Goal: Task Accomplishment & Management: Manage account settings

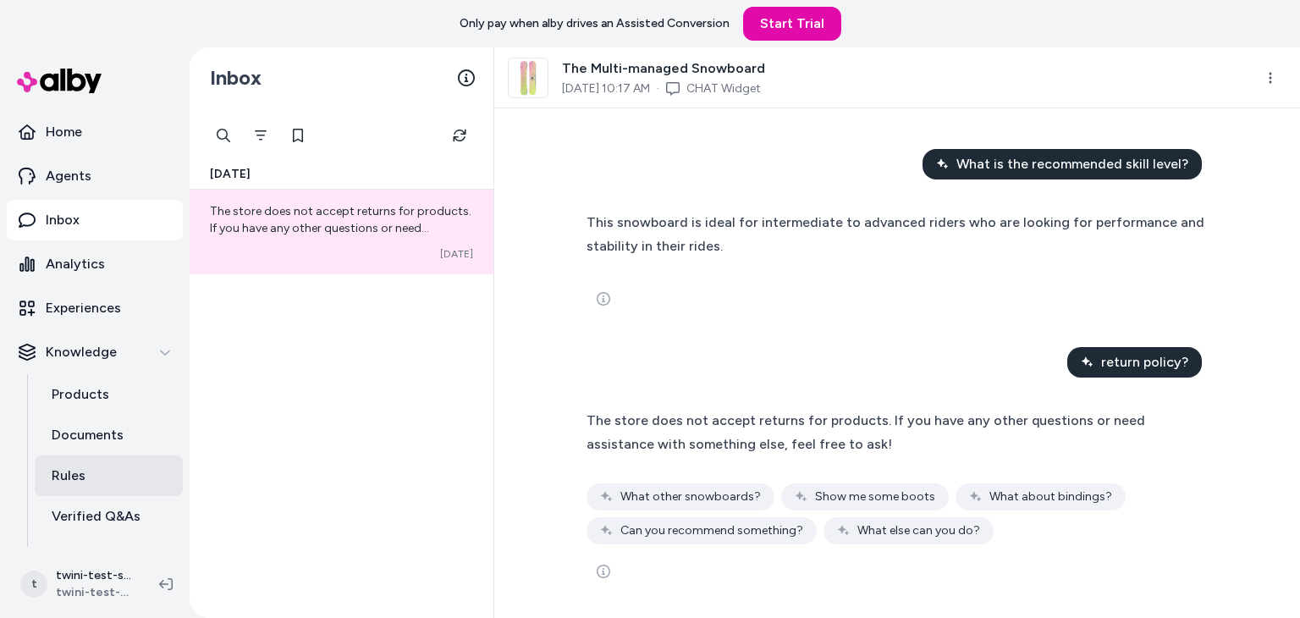
scroll to position [115, 0]
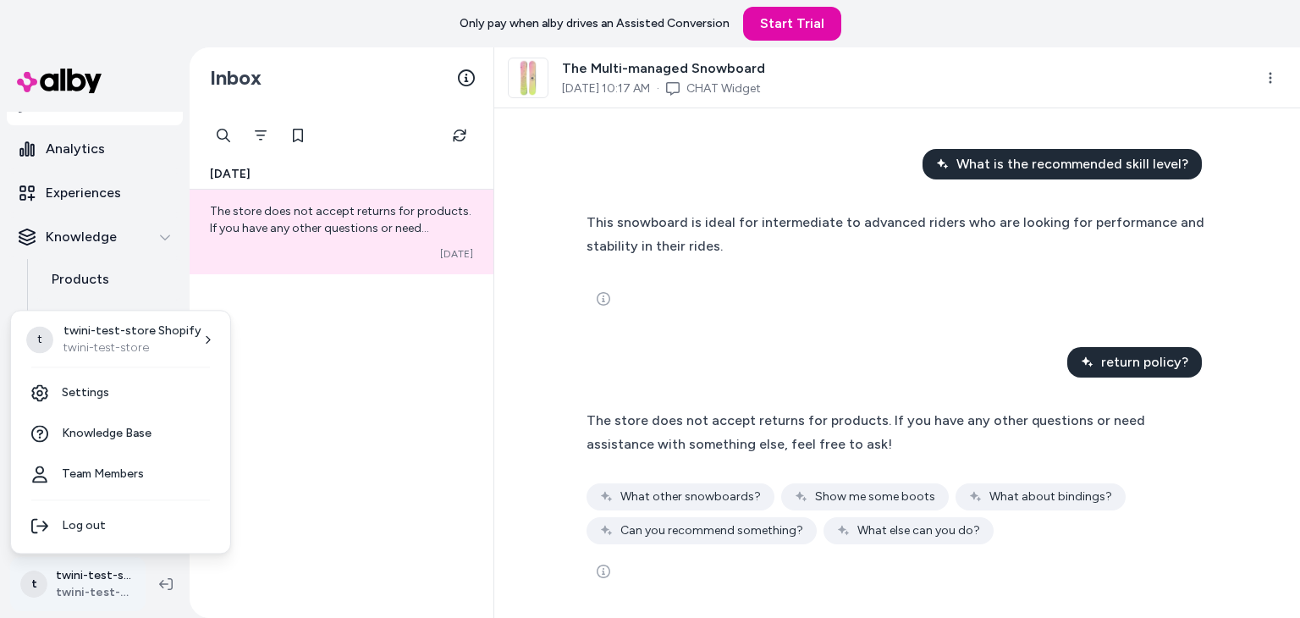
click at [85, 573] on html "Only pay when alby drives an Assisted Conversion Start Trial Home Agents Inbox …" at bounding box center [650, 309] width 1300 height 618
click at [95, 467] on link "Team Members" at bounding box center [121, 474] width 206 height 41
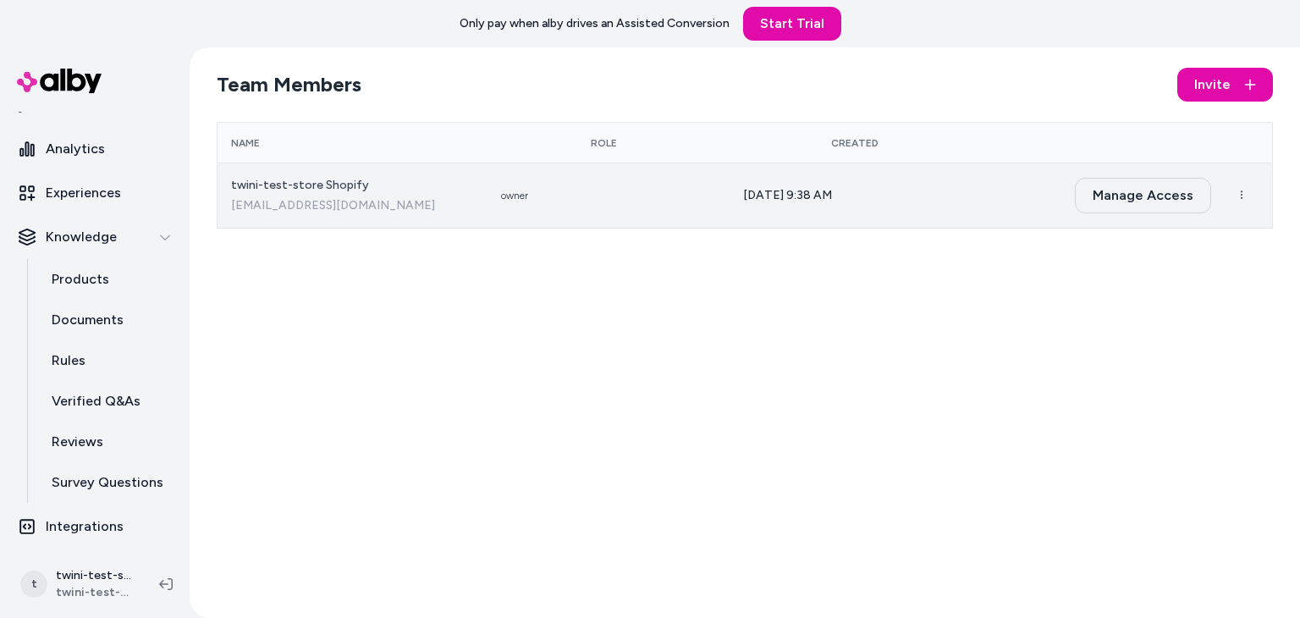
click at [1137, 196] on button "Manage Access" at bounding box center [1143, 196] width 136 height 36
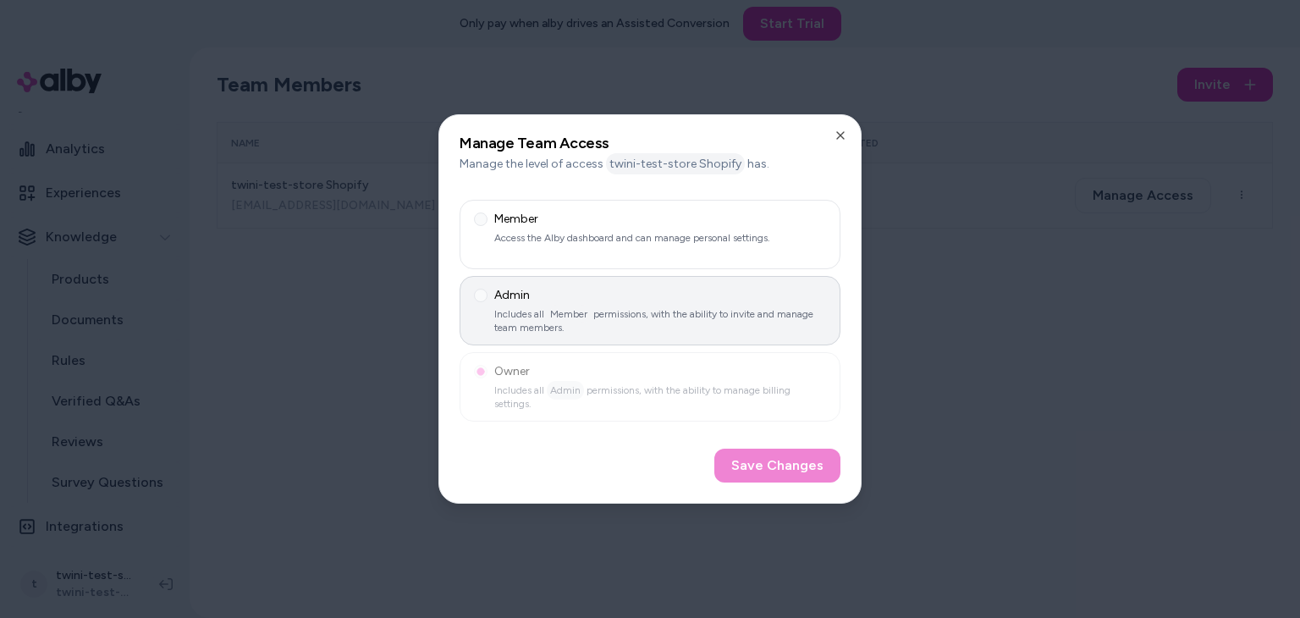
click at [579, 322] on span "Member" at bounding box center [569, 314] width 44 height 19
click at [487, 302] on button "Admin Includes all Member permissions, with the ability to invite and manage te…" at bounding box center [481, 296] width 14 height 14
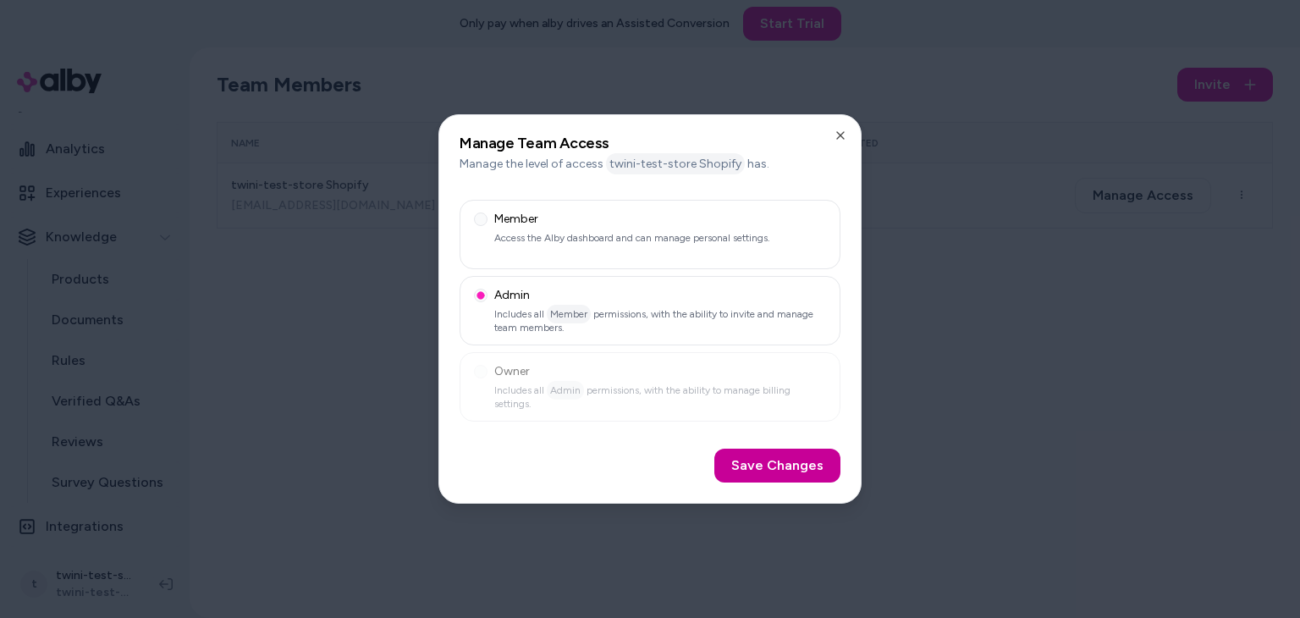
click at [766, 467] on button "Save Changes" at bounding box center [777, 466] width 126 height 34
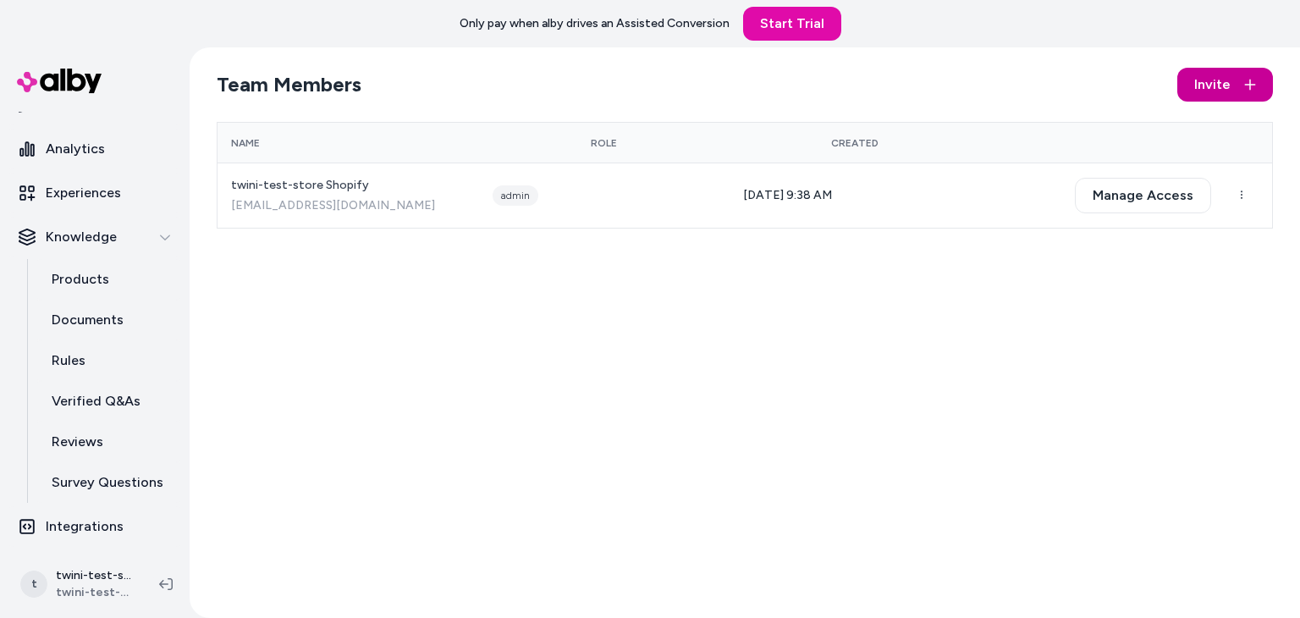
click at [1225, 68] on button "Invite" at bounding box center [1225, 85] width 96 height 34
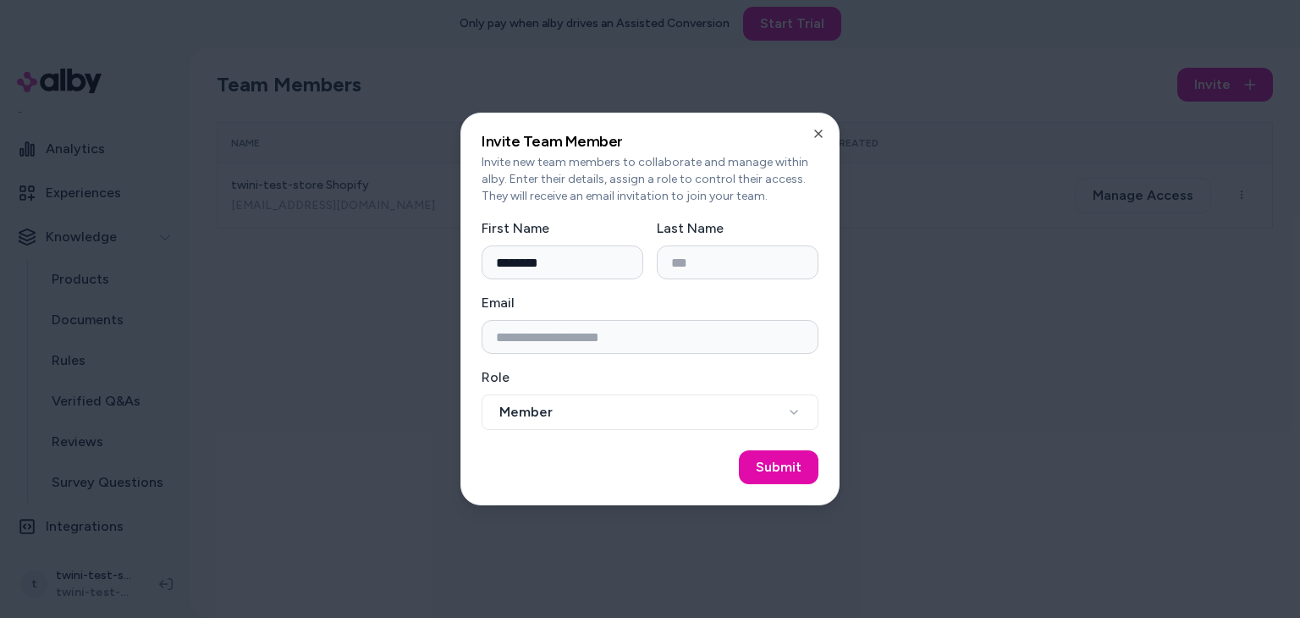
type input "********"
type input "*****"
paste input "**********"
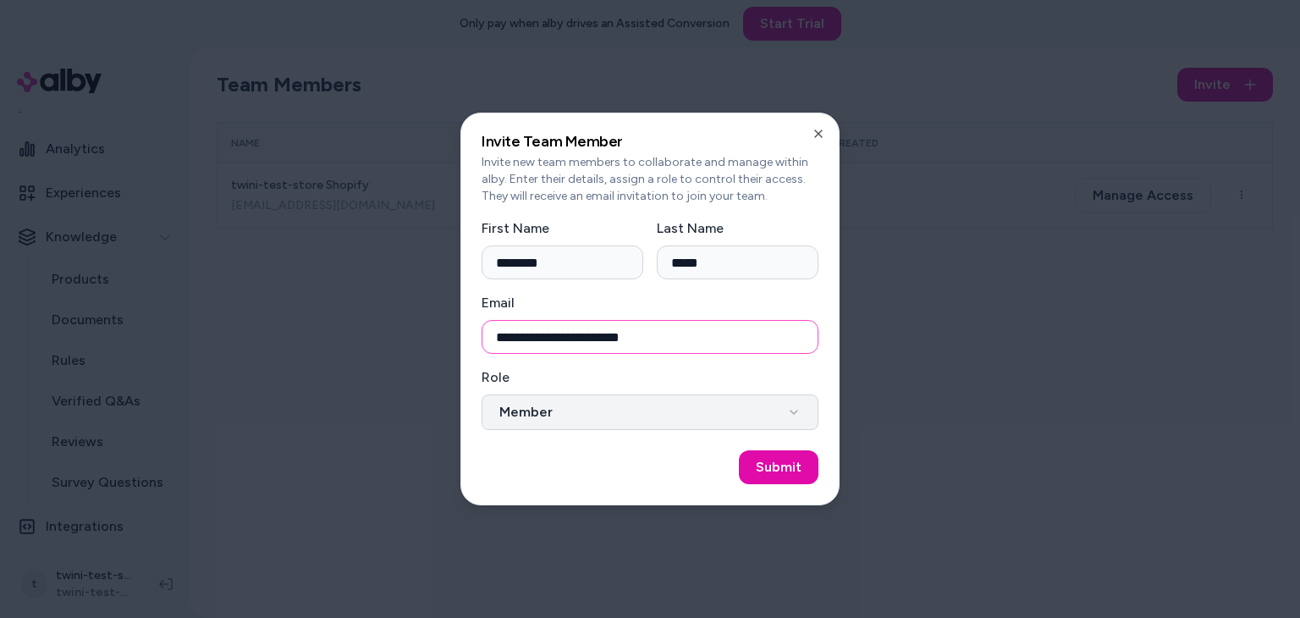
type input "**********"
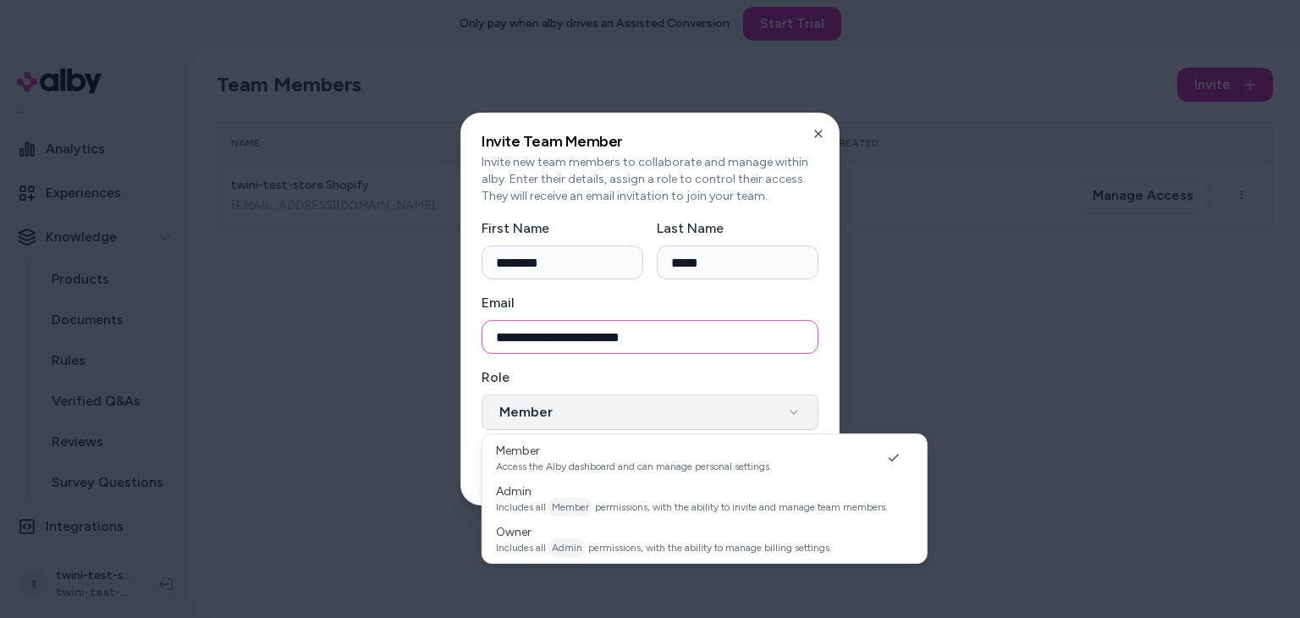
click at [696, 411] on button "Member" at bounding box center [650, 412] width 337 height 36
select select "*****"
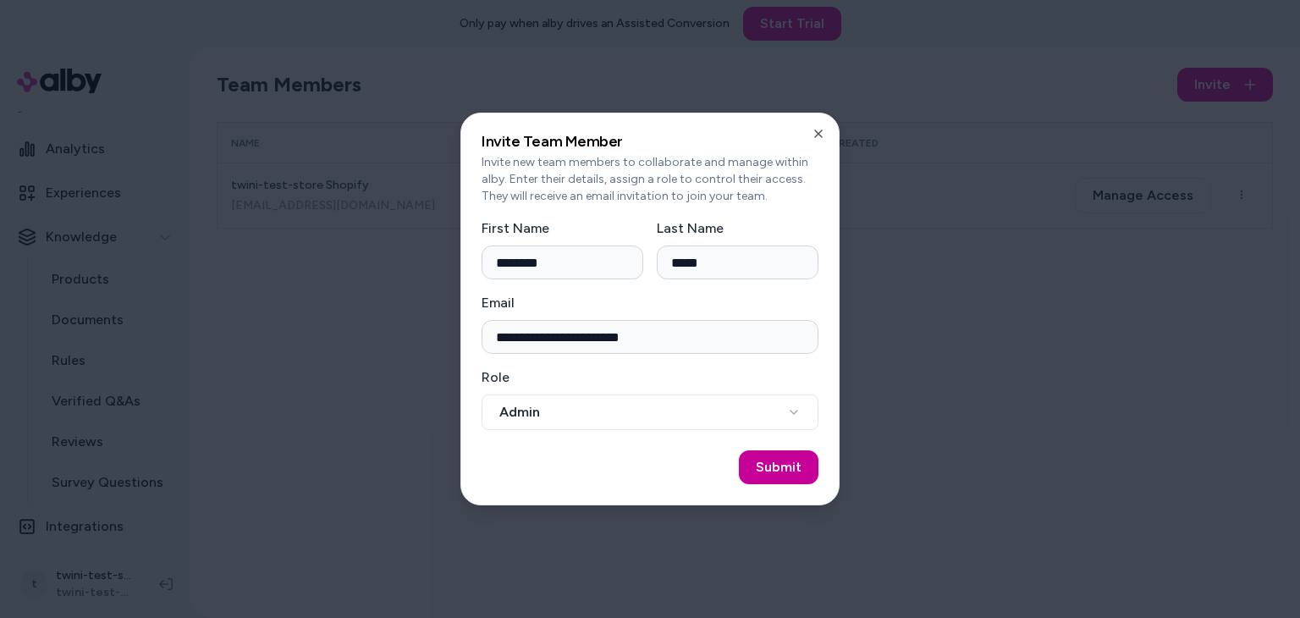
click at [779, 472] on button "Submit" at bounding box center [779, 467] width 80 height 34
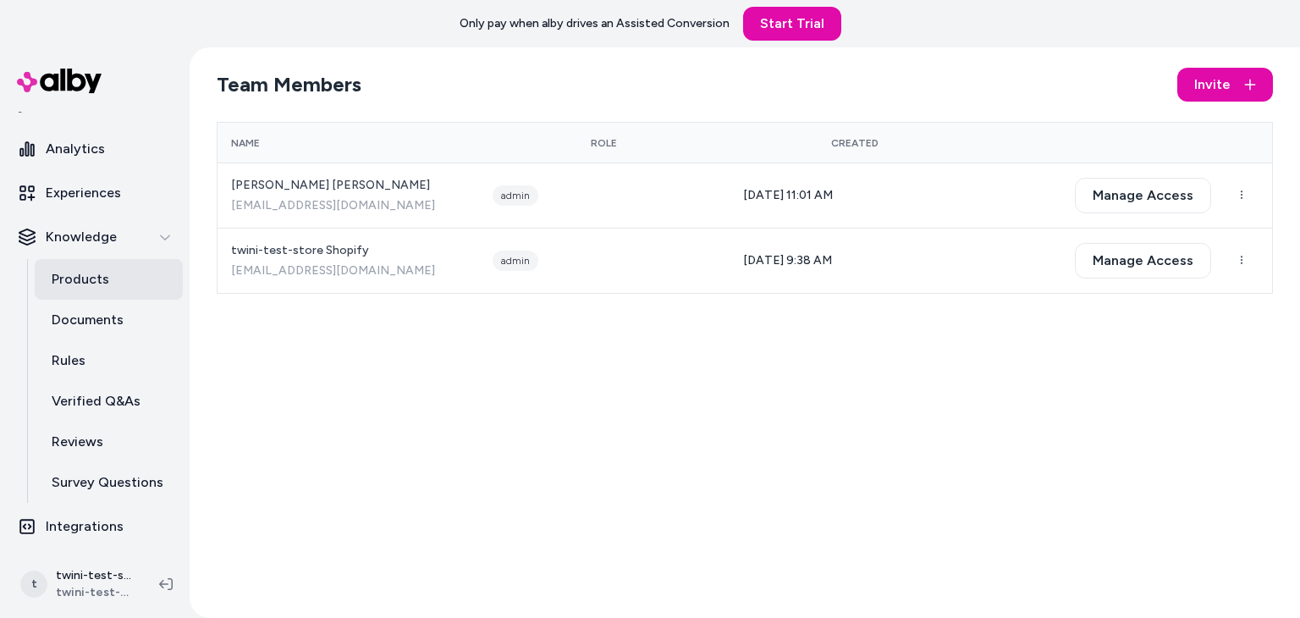
click at [116, 281] on link "Products" at bounding box center [109, 279] width 148 height 41
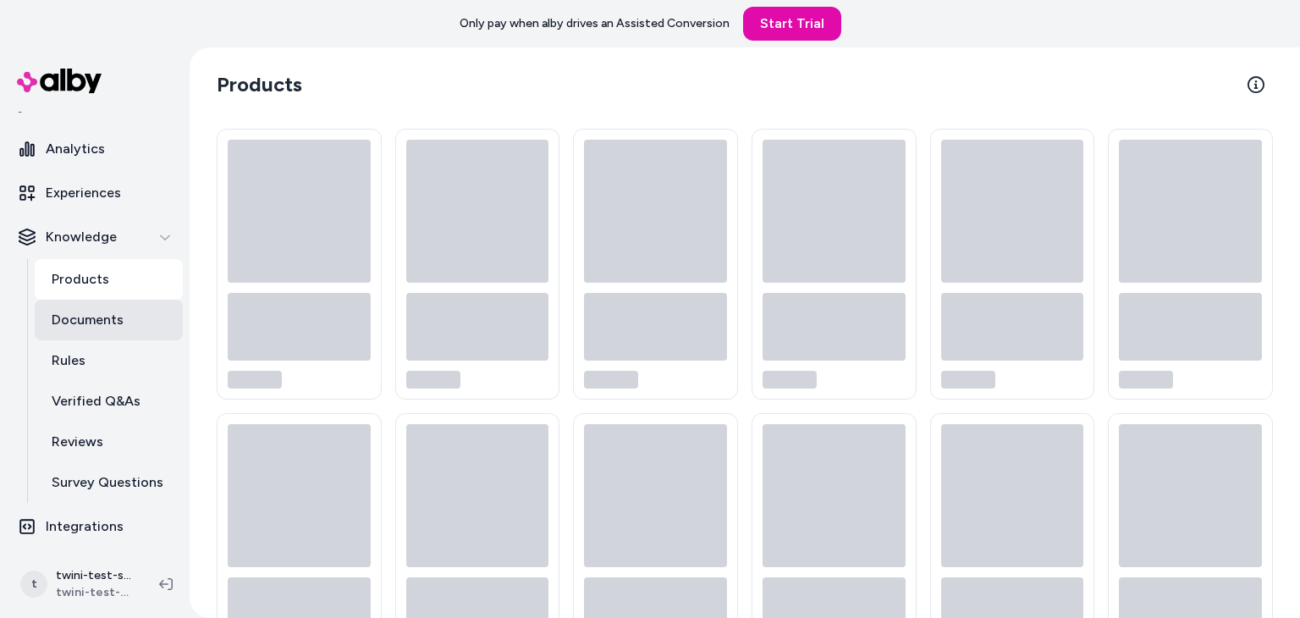
click at [95, 322] on p "Documents" at bounding box center [88, 320] width 72 height 20
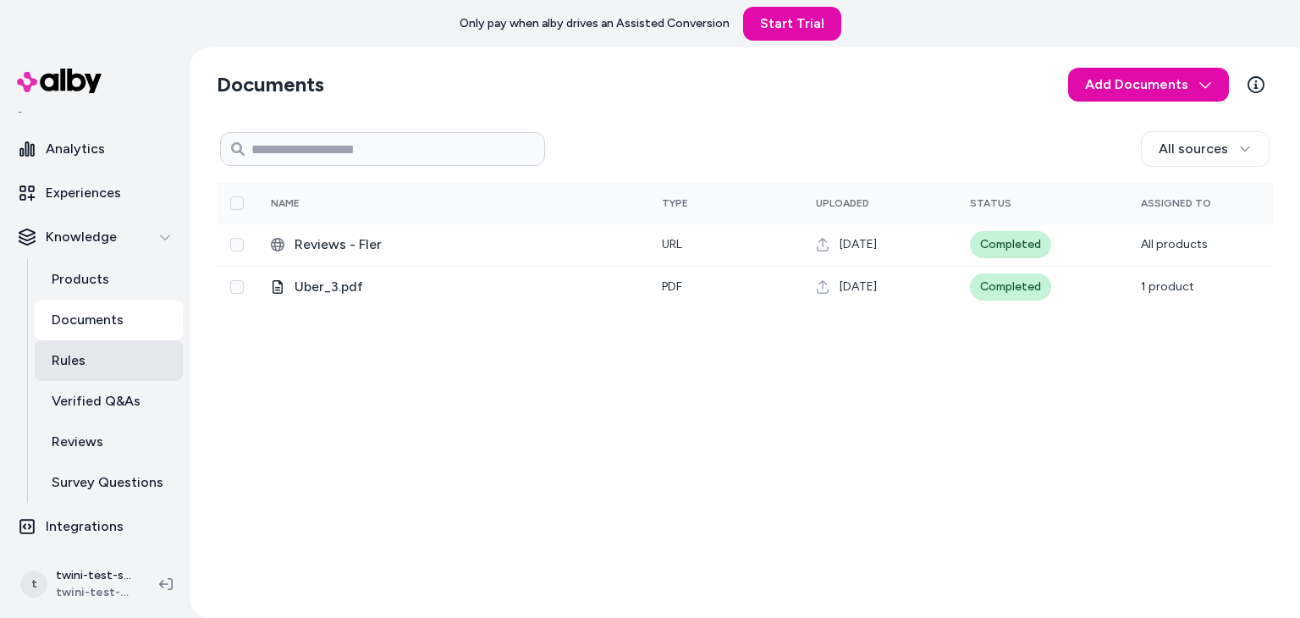
click at [69, 366] on p "Rules" at bounding box center [69, 360] width 34 height 20
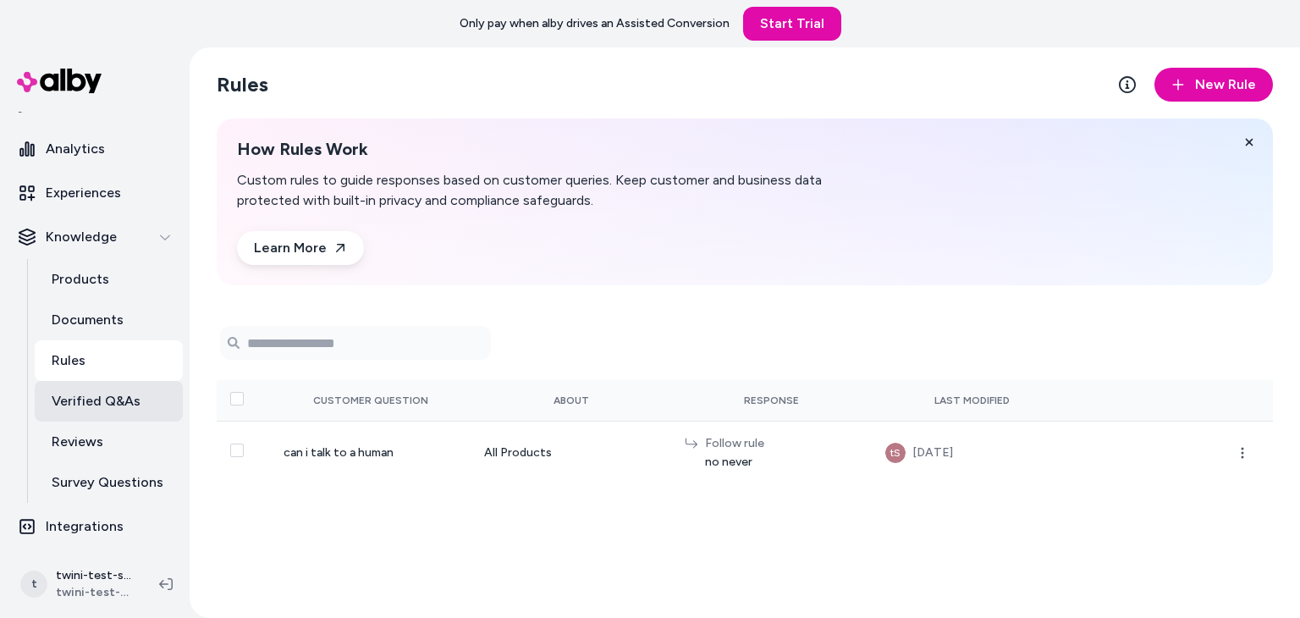
click at [88, 396] on p "Verified Q&As" at bounding box center [96, 401] width 89 height 20
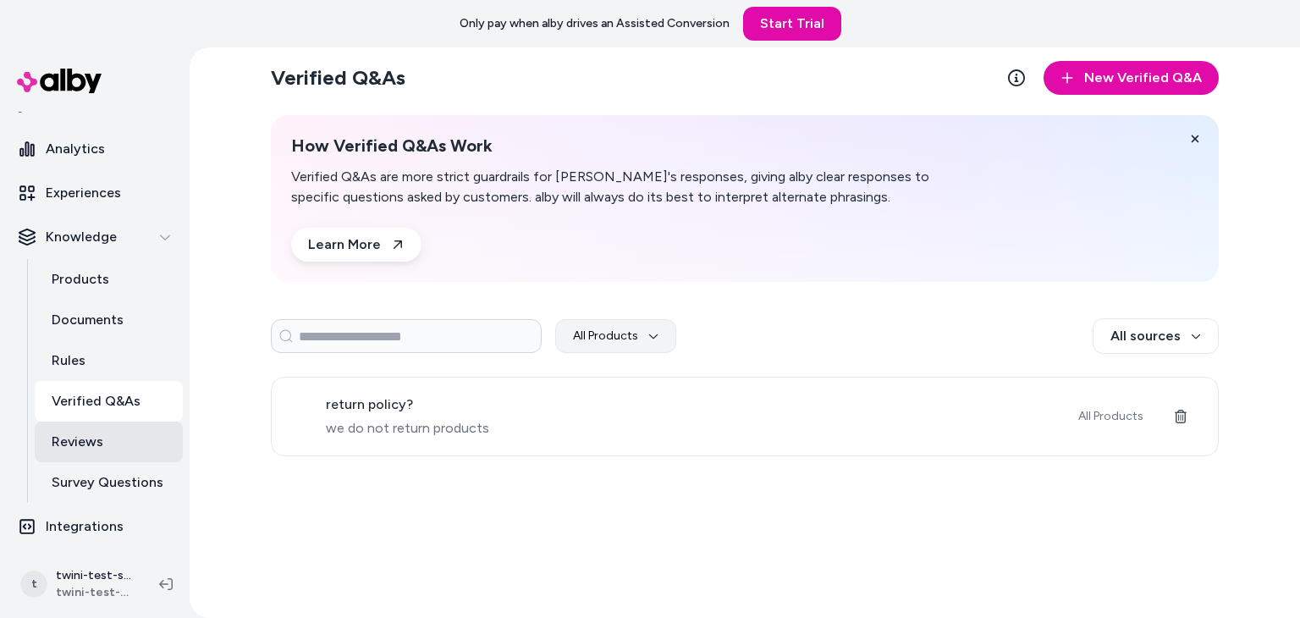
click at [91, 438] on p "Reviews" at bounding box center [78, 442] width 52 height 20
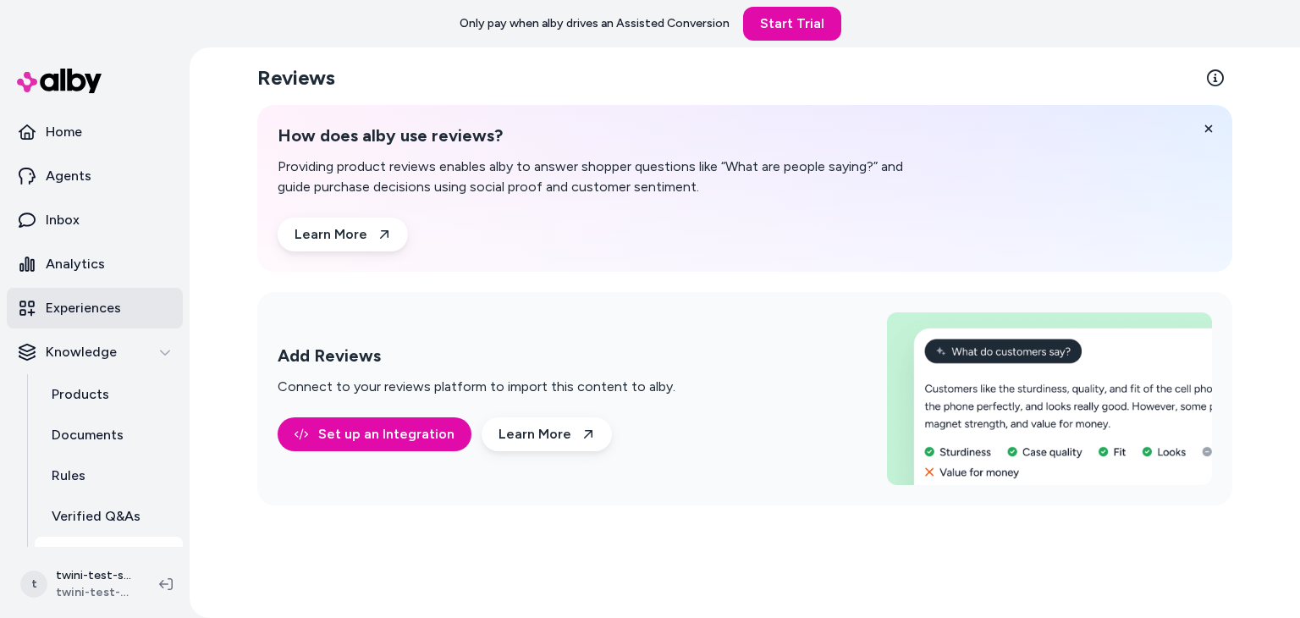
click at [93, 292] on link "Experiences" at bounding box center [95, 308] width 176 height 41
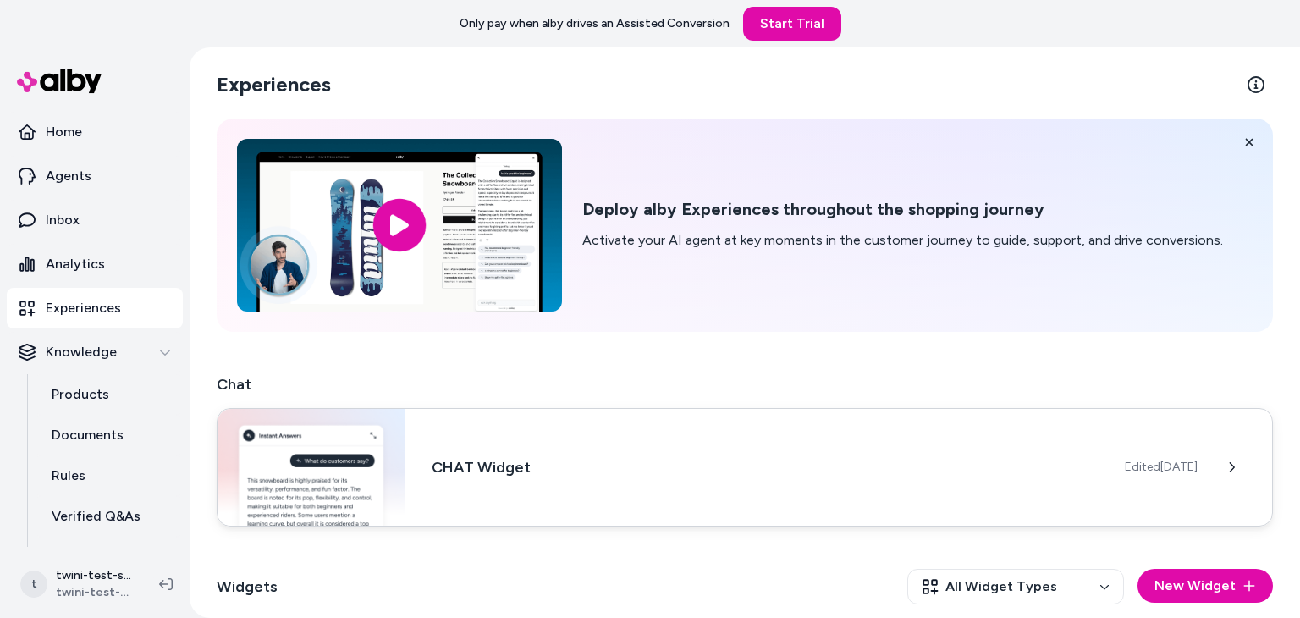
scroll to position [149, 0]
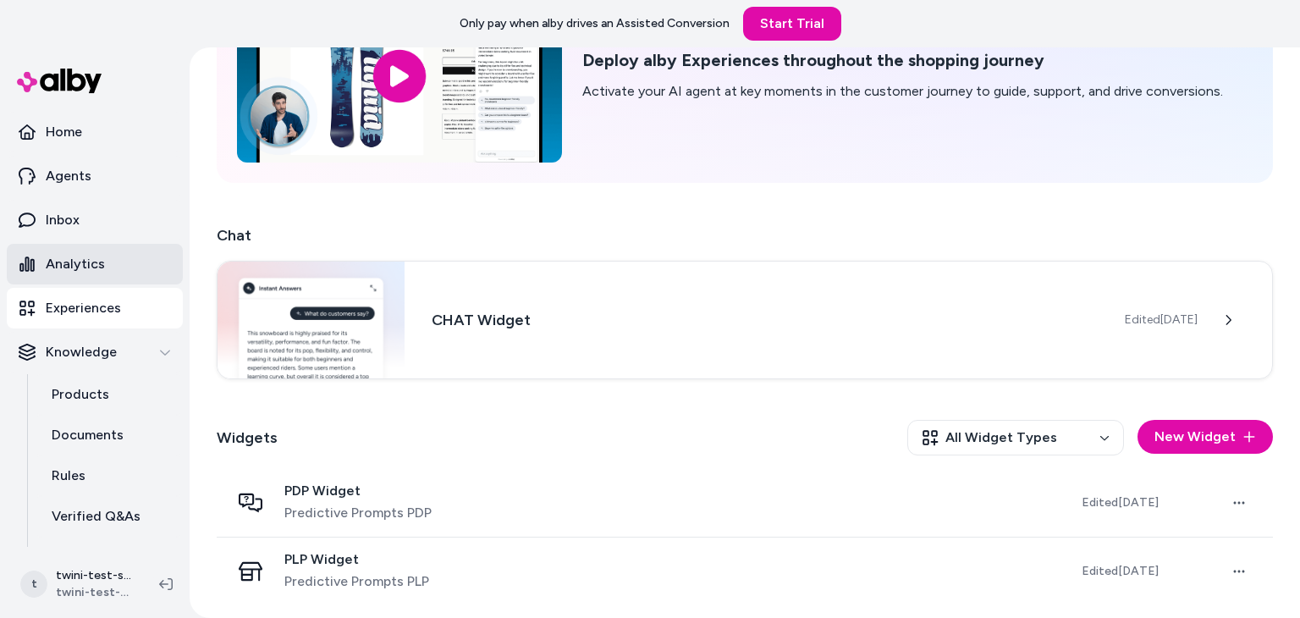
click at [71, 245] on link "Analytics" at bounding box center [95, 264] width 176 height 41
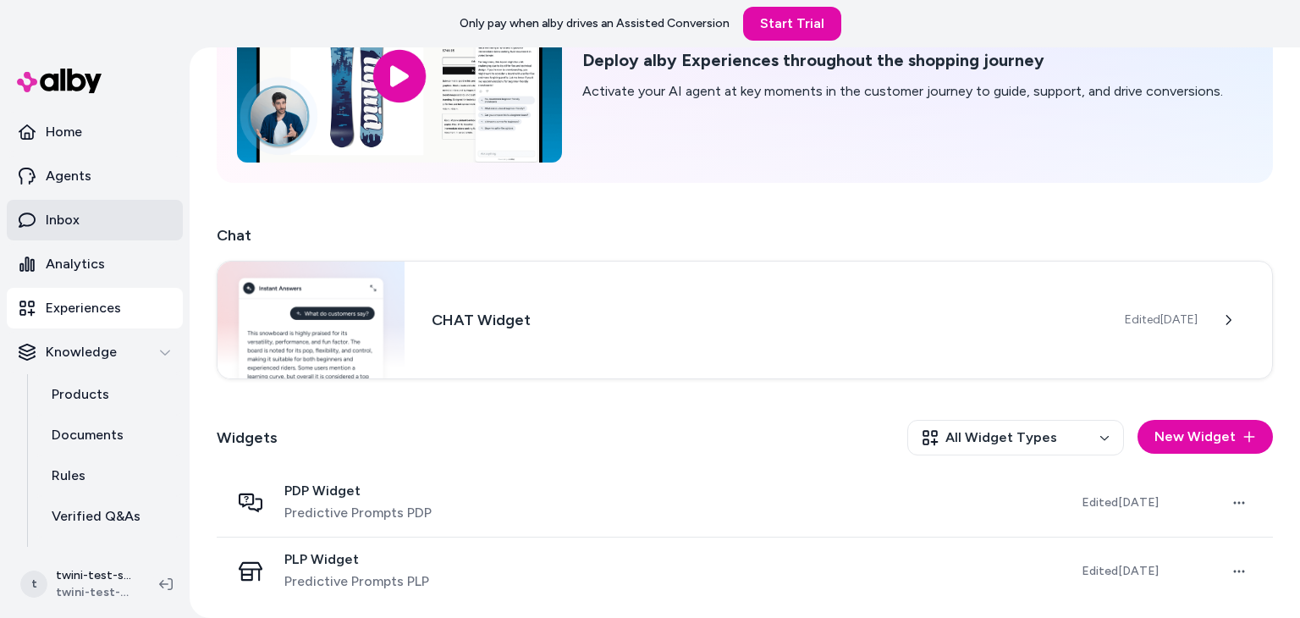
scroll to position [47, 0]
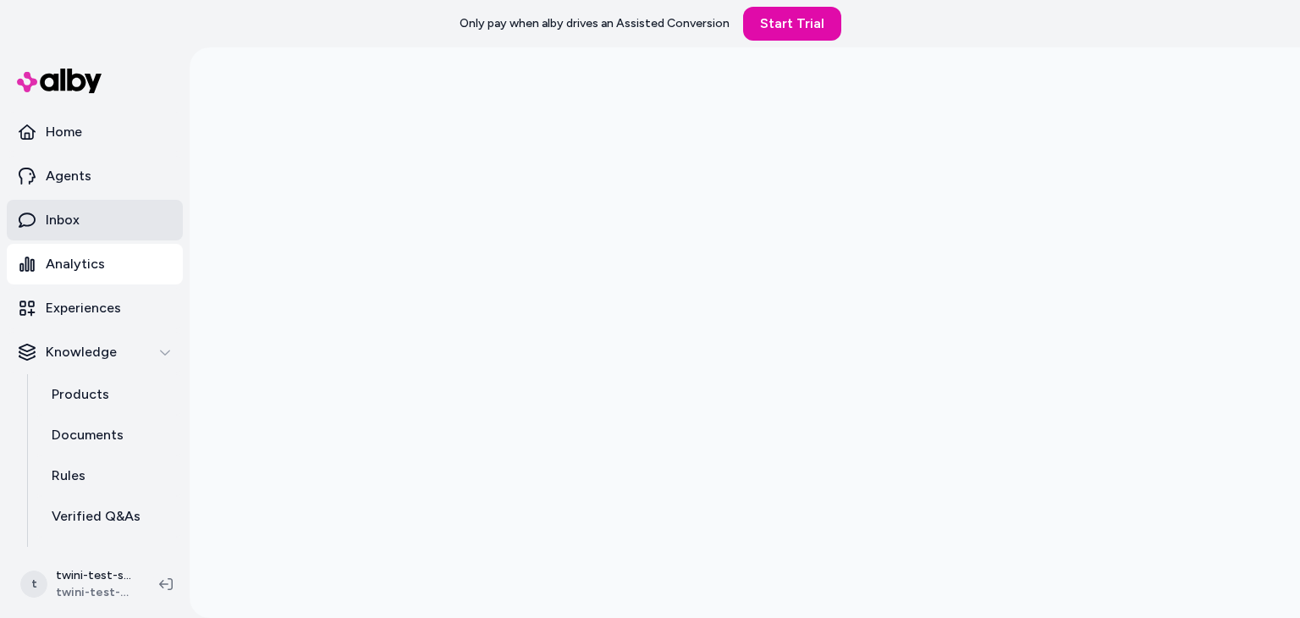
click at [74, 229] on p "Inbox" at bounding box center [63, 220] width 34 height 20
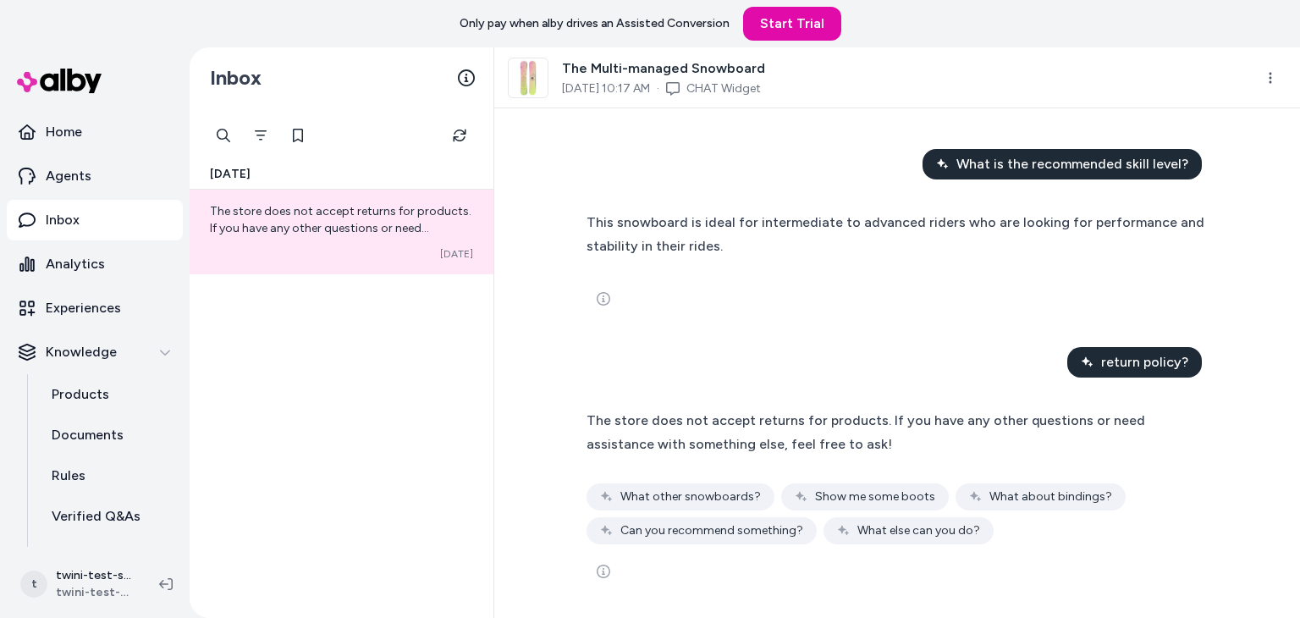
scroll to position [1, 0]
click at [664, 388] on div "What is the recommended skill level? This snowboard is ideal for intermediate t…" at bounding box center [897, 373] width 650 height 450
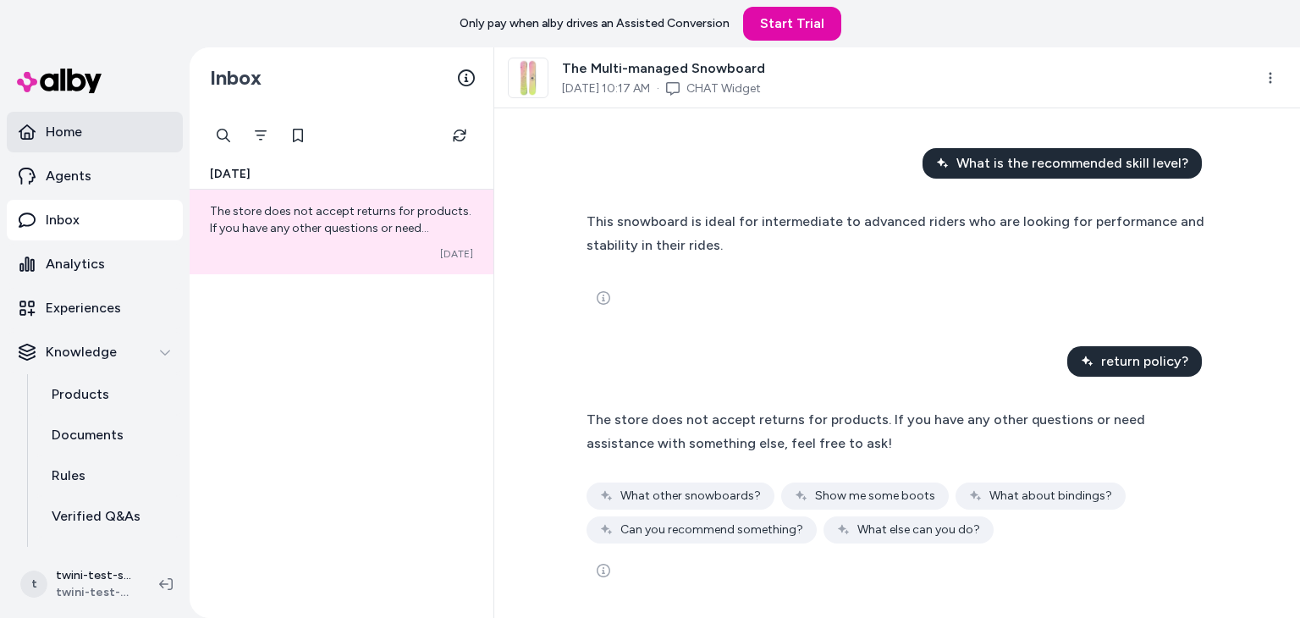
click at [102, 129] on link "Home" at bounding box center [95, 132] width 176 height 41
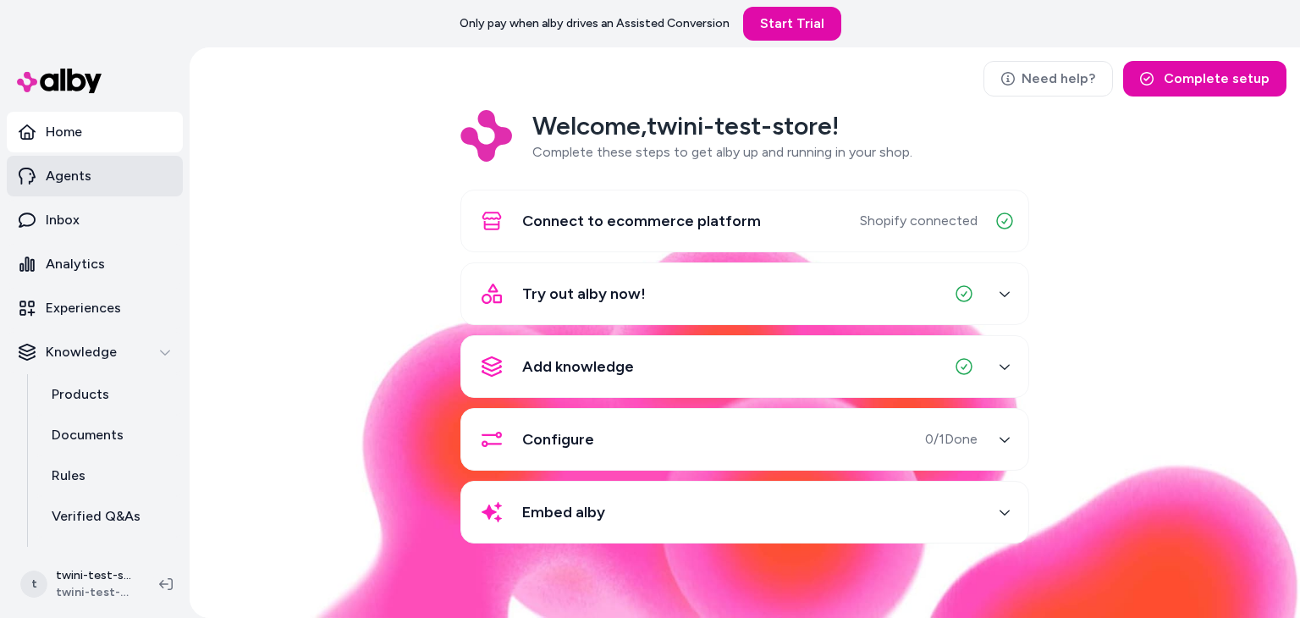
click at [67, 173] on p "Agents" at bounding box center [69, 176] width 46 height 20
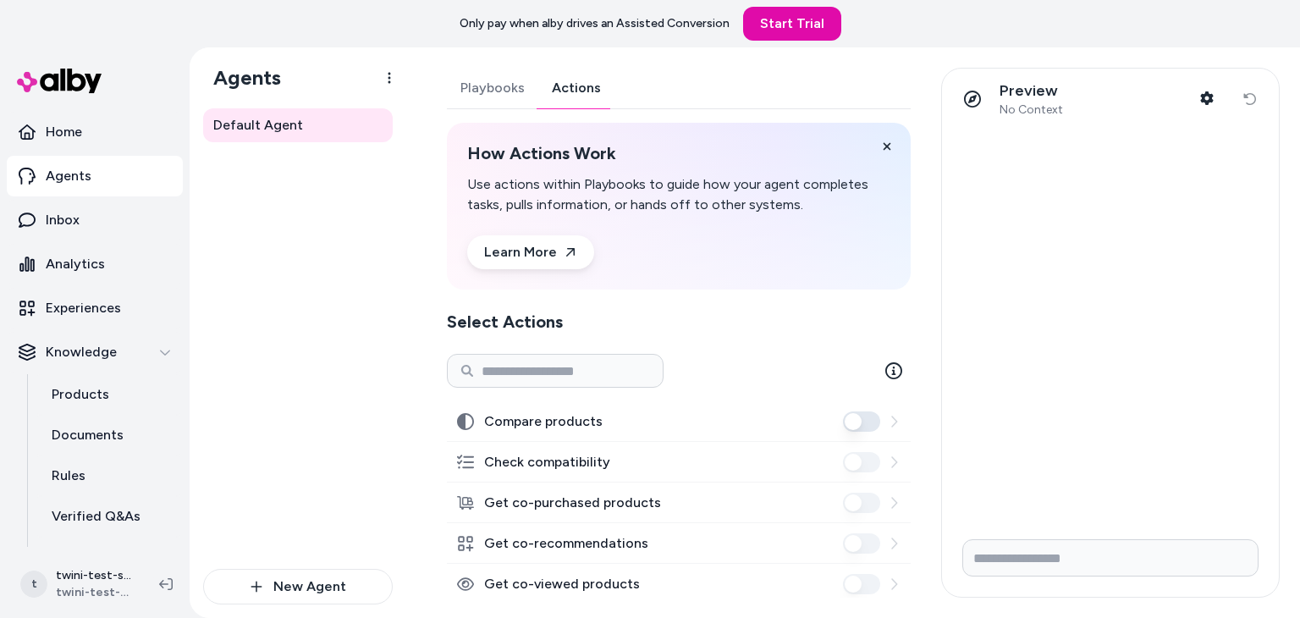
click at [574, 96] on button "Actions" at bounding box center [576, 88] width 76 height 41
click at [299, 578] on button "New Agent" at bounding box center [298, 587] width 190 height 36
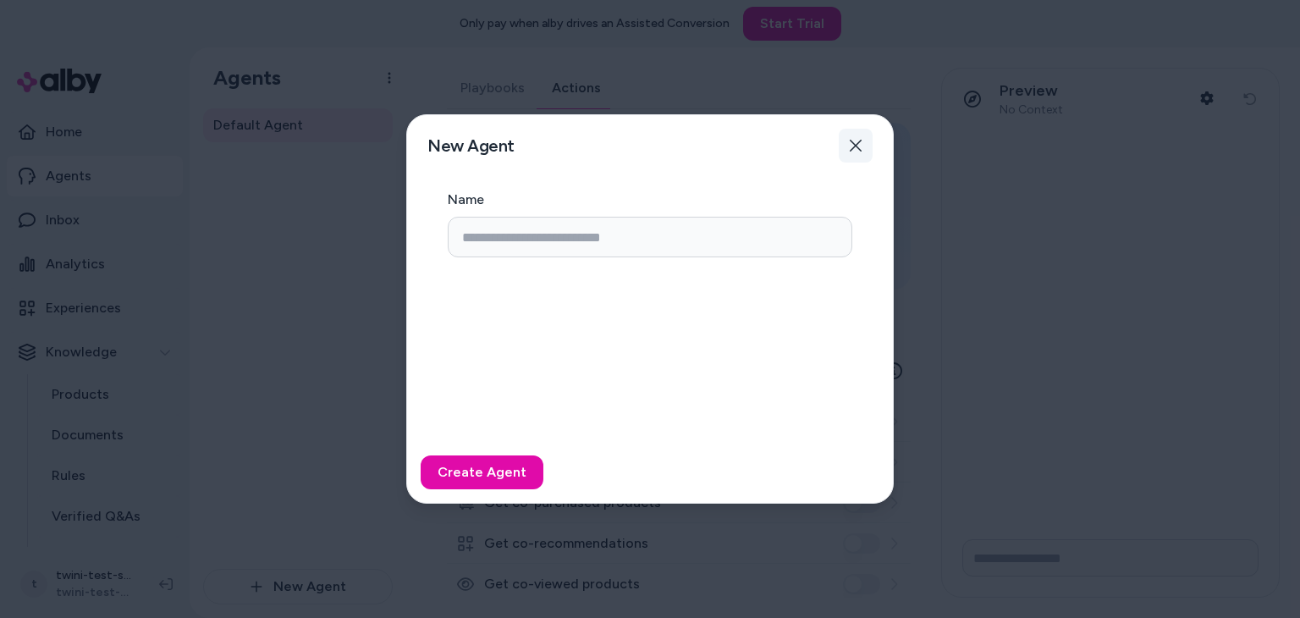
click at [860, 146] on icon "button" at bounding box center [856, 146] width 14 height 14
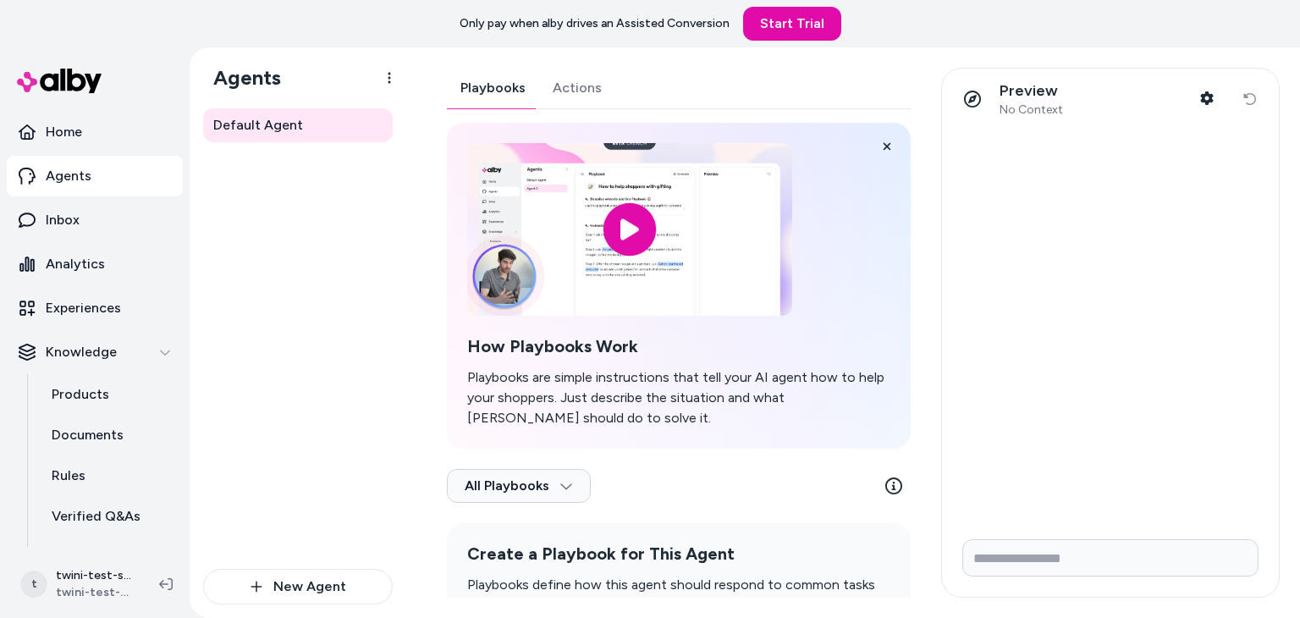
click at [511, 107] on button "Playbooks" at bounding box center [493, 88] width 92 height 41
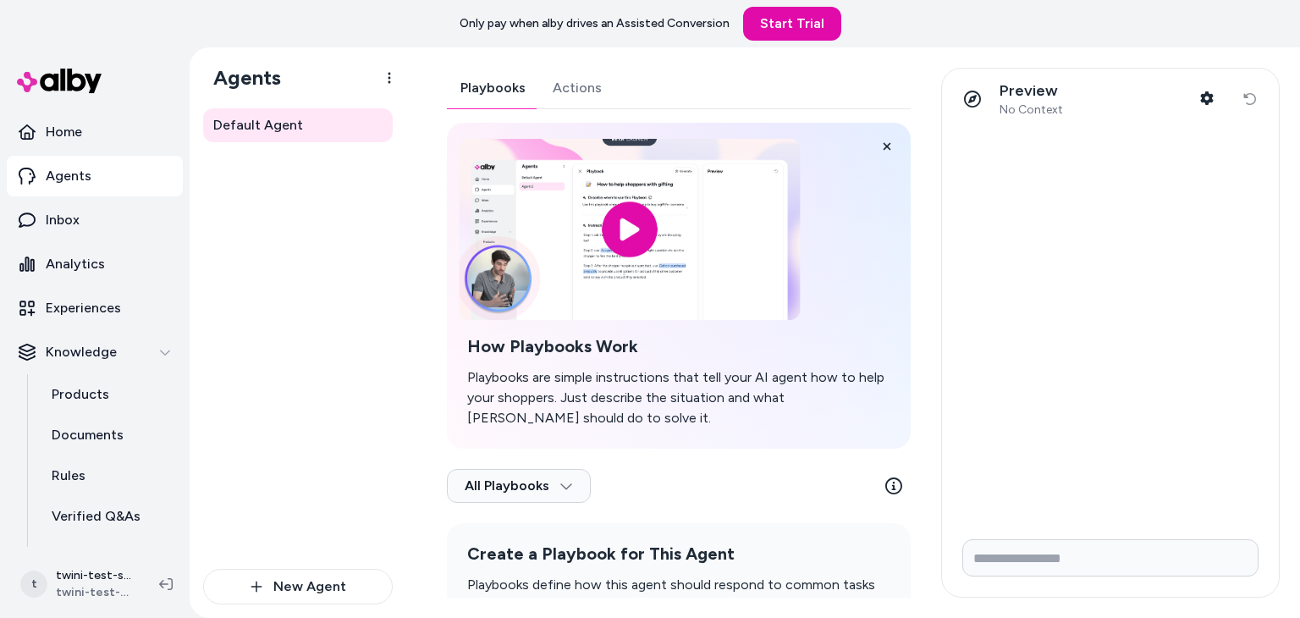
scroll to position [132, 0]
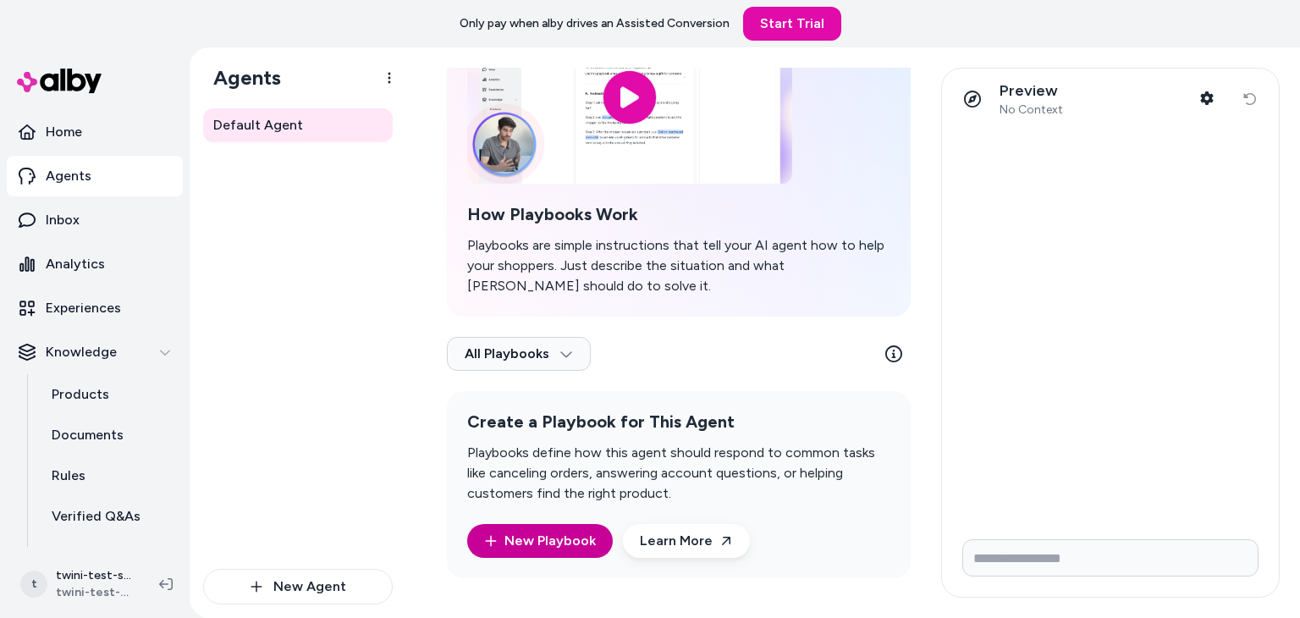
click at [548, 537] on link "New Playbook" at bounding box center [540, 541] width 112 height 20
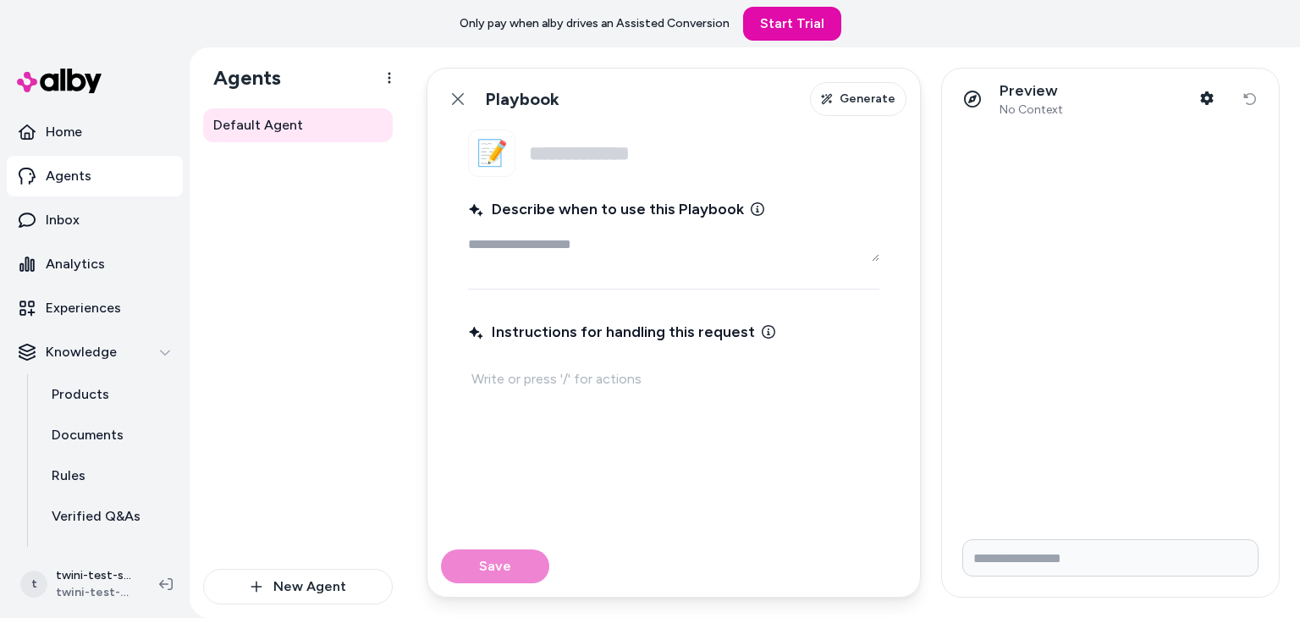
click at [545, 386] on p at bounding box center [673, 379] width 405 height 24
type textarea "*"
click at [454, 92] on icon at bounding box center [458, 99] width 14 height 14
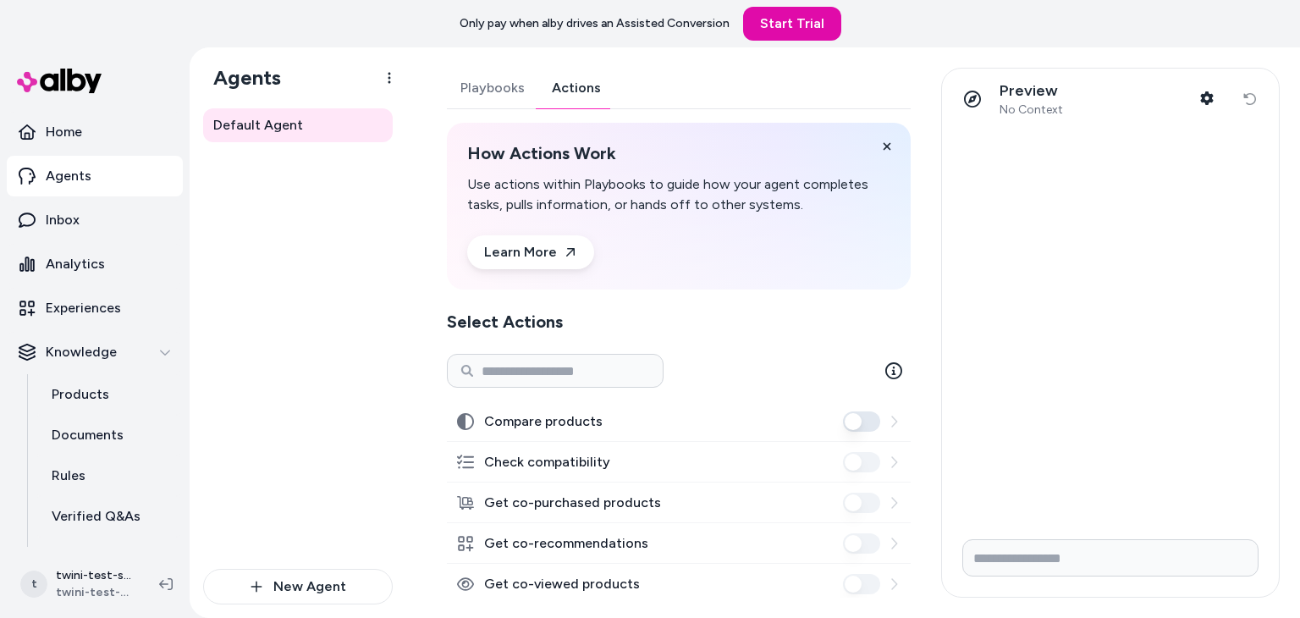
click at [570, 92] on button "Actions" at bounding box center [576, 88] width 76 height 41
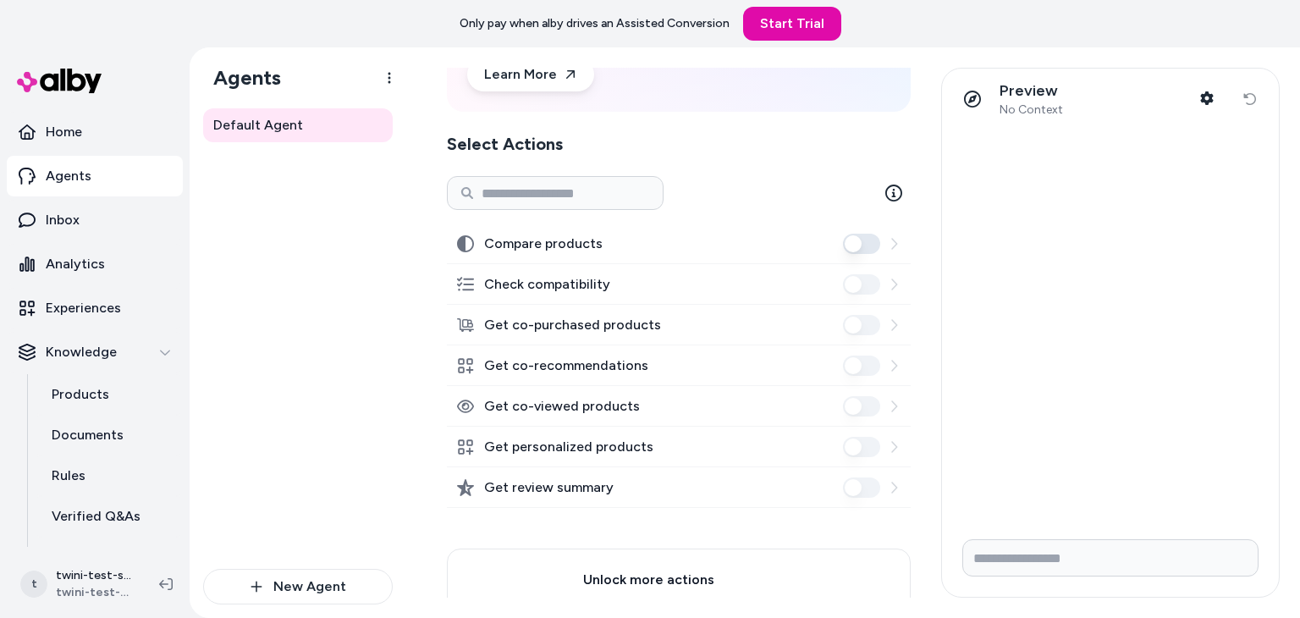
scroll to position [179, 0]
